Goal: Task Accomplishment & Management: Use online tool/utility

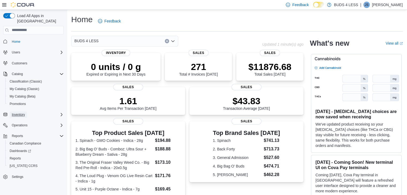
click at [24, 113] on span "Inventory" at bounding box center [18, 115] width 13 height 4
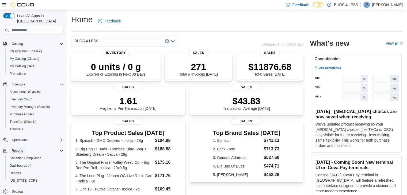
click at [21, 149] on span "Reports" at bounding box center [17, 151] width 11 height 4
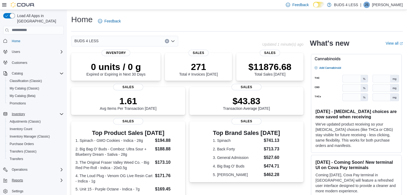
scroll to position [0, 0]
click at [25, 178] on button "Reports" at bounding box center [18, 181] width 16 height 6
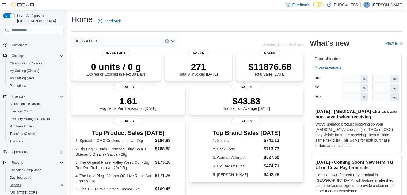
scroll to position [27, 0]
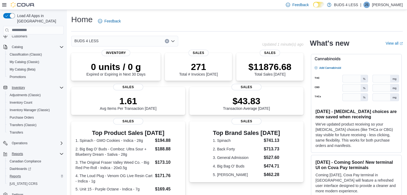
click at [25, 173] on div "Reports" at bounding box center [35, 176] width 56 height 6
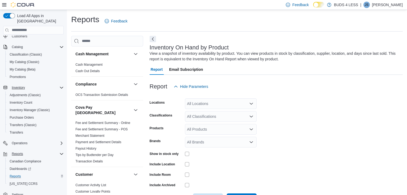
scroll to position [18, 0]
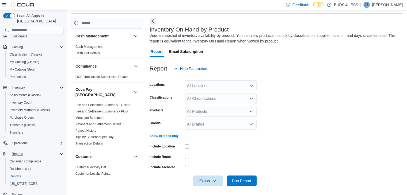
click at [209, 84] on div "All Locations" at bounding box center [221, 86] width 72 height 11
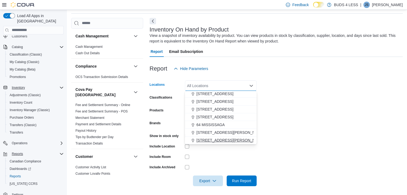
click at [209, 139] on span "[STREET_ADDRESS][PERSON_NAME]" at bounding box center [230, 140] width 68 height 5
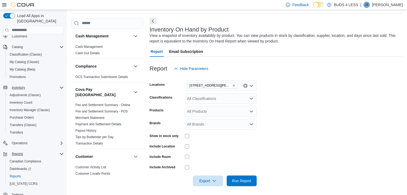
click at [219, 157] on div at bounding box center [221, 157] width 72 height 4
click at [250, 192] on div at bounding box center [276, 190] width 253 height 6
click at [247, 184] on span "Run Report" at bounding box center [242, 181] width 24 height 11
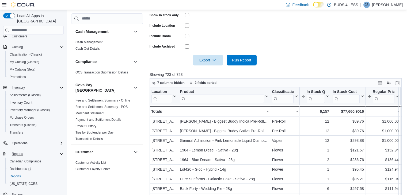
scroll to position [152, 0]
